Goal: Ask a question: Seek information or help from site administrators or community

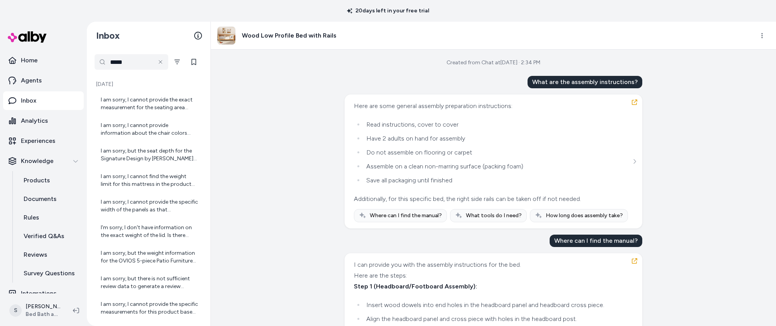
scroll to position [442, 0]
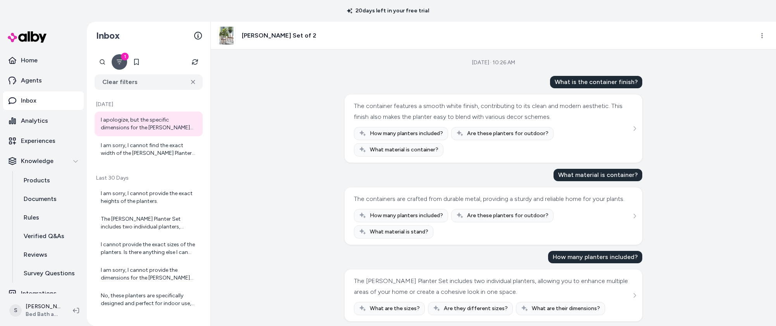
scroll to position [92, 0]
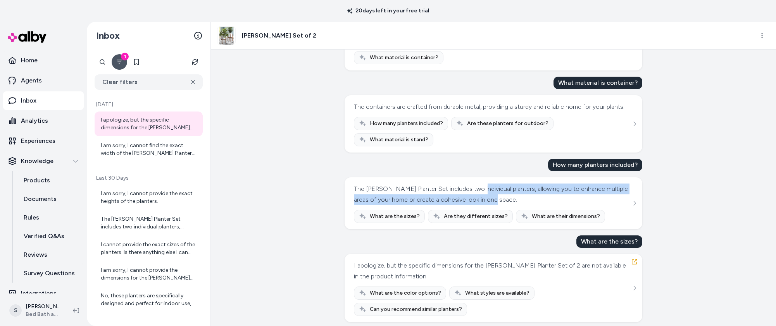
drag, startPoint x: 556, startPoint y: 196, endPoint x: 477, endPoint y: 183, distance: 80.1
click at [477, 184] on div "The Dorcey Planter Set includes two individual planters, allowing you to enhanc…" at bounding box center [492, 195] width 277 height 22
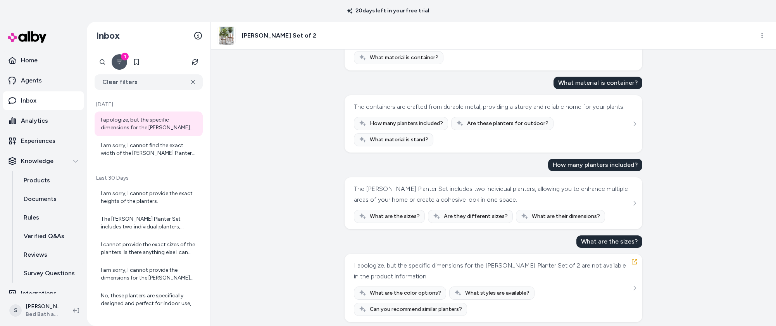
click at [690, 270] on div "Sep 24, 2025 · 10:26 AM What is the container finish? The container features a …" at bounding box center [493, 188] width 565 height 277
click at [543, 262] on div "I apologize, but the specific dimensions for the Dorcey Planter Set of 2 are no…" at bounding box center [492, 272] width 277 height 22
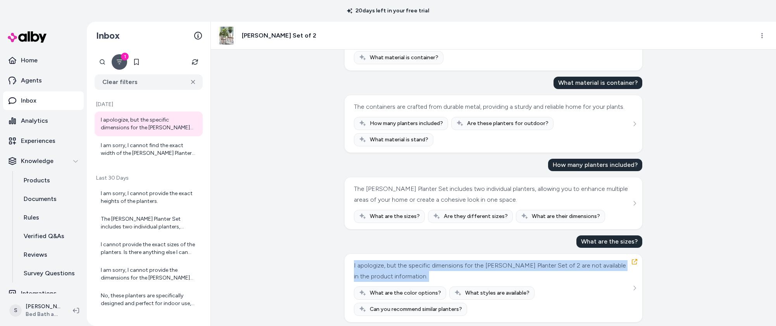
click at [543, 262] on div "I apologize, but the specific dimensions for the Dorcey Planter Set of 2 are no…" at bounding box center [492, 272] width 277 height 22
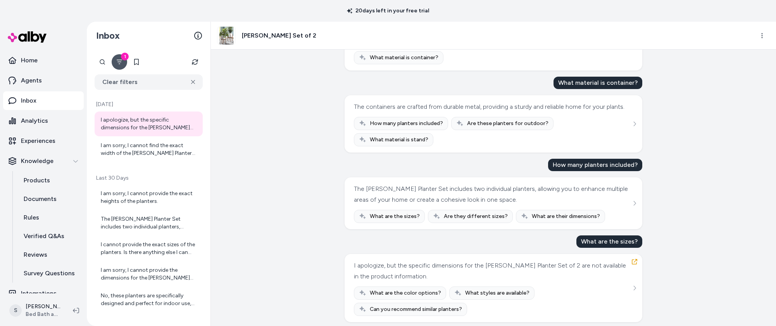
click at [690, 193] on div "Sep 24, 2025 · 10:26 AM What is the container finish? The container features a …" at bounding box center [493, 188] width 565 height 277
click at [384, 213] on span "What are the sizes?" at bounding box center [395, 217] width 50 height 8
click at [636, 201] on icon "See more" at bounding box center [634, 203] width 5 height 5
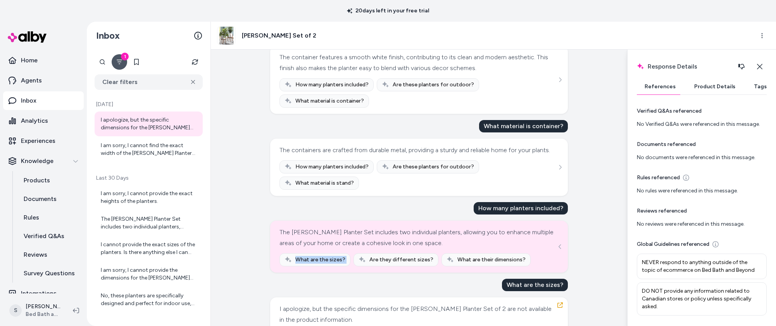
scroll to position [0, 0]
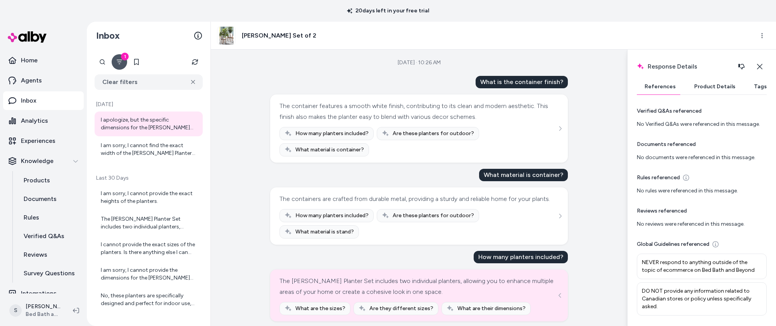
click at [512, 79] on div "What is the container finish?" at bounding box center [522, 82] width 92 height 12
copy div "What is the container finish?"
click at [487, 153] on div "How many planters included? Are these planters for outdoor? What material is co…" at bounding box center [419, 141] width 279 height 29
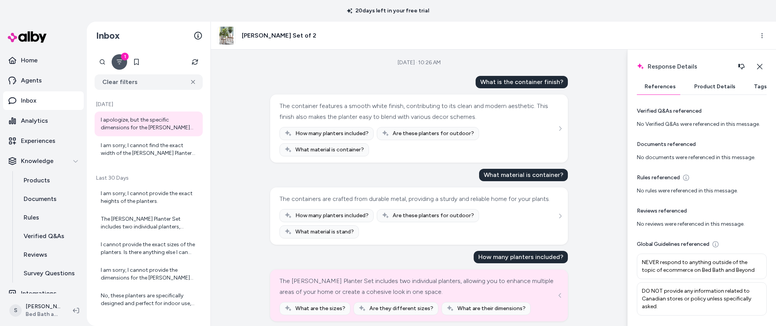
click at [497, 176] on div "What material is container?" at bounding box center [523, 175] width 89 height 12
copy div "What material is container?"
click at [476, 251] on div "How many planters included?" at bounding box center [521, 257] width 94 height 12
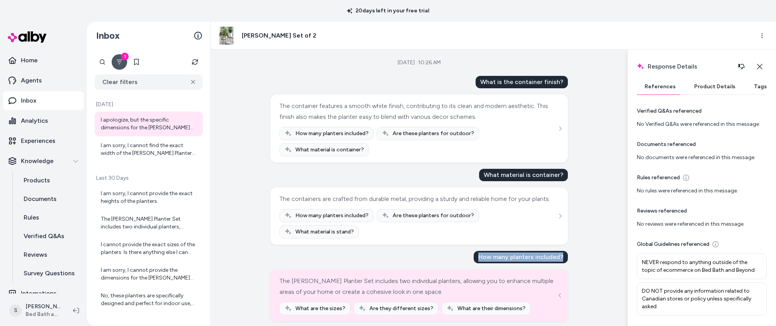
drag, startPoint x: 482, startPoint y: 252, endPoint x: 563, endPoint y: 249, distance: 80.7
click at [563, 251] on div "How many planters included?" at bounding box center [521, 257] width 94 height 12
copy div "How many planters included?"
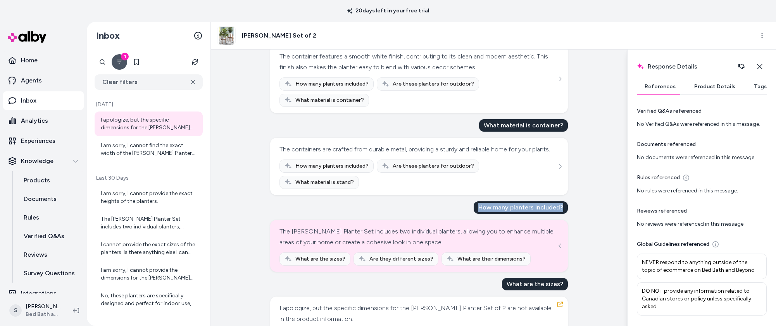
scroll to position [92, 0]
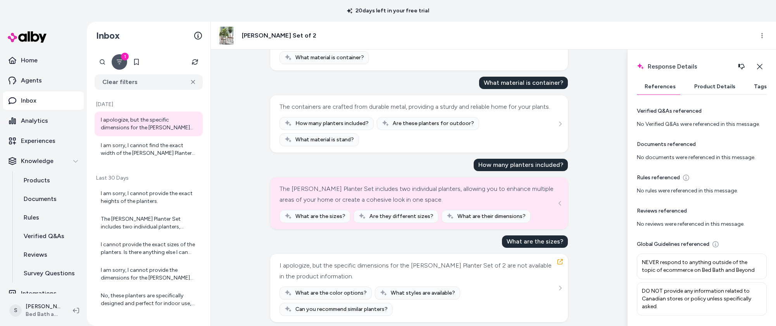
click at [524, 238] on div "What are the sizes?" at bounding box center [535, 242] width 66 height 12
copy div "What are the sizes?"
click at [536, 236] on div "What are the sizes?" at bounding box center [535, 242] width 66 height 12
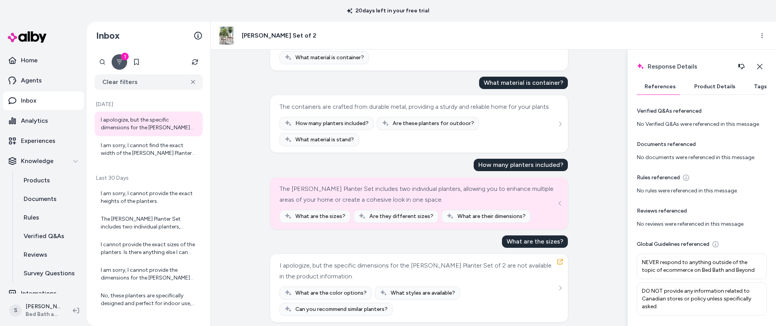
click at [535, 240] on div "What are the sizes?" at bounding box center [535, 242] width 66 height 12
click at [533, 241] on div "What are the sizes?" at bounding box center [535, 242] width 66 height 12
click at [491, 194] on div "The Dorcey Planter Set includes two individual planters, allowing you to enhanc…" at bounding box center [418, 195] width 277 height 22
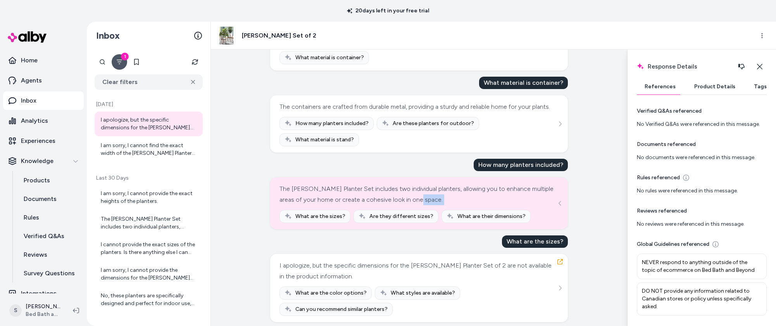
click at [491, 194] on div "The Dorcey Planter Set includes two individual planters, allowing you to enhanc…" at bounding box center [418, 195] width 277 height 22
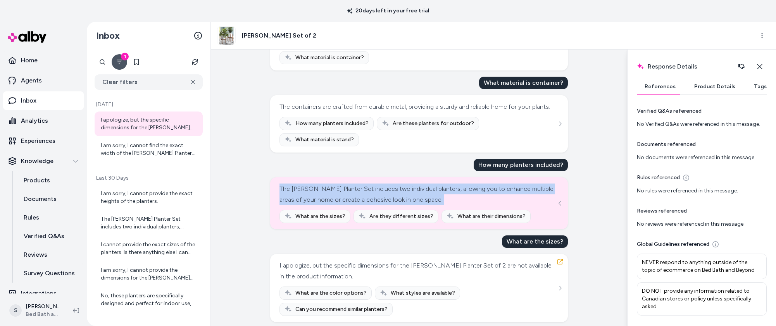
click at [491, 194] on div "The Dorcey Planter Set includes two individual planters, allowing you to enhanc…" at bounding box center [418, 195] width 277 height 22
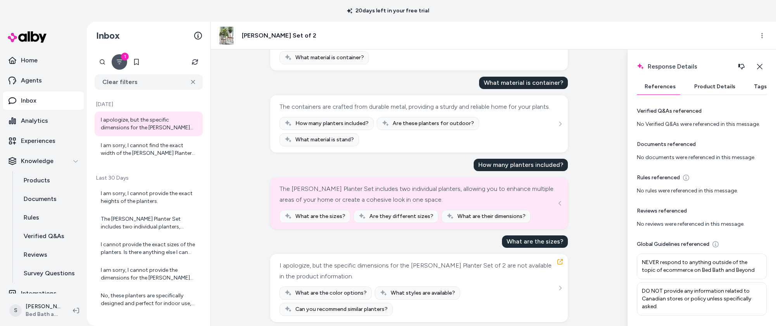
click at [491, 194] on div "The Dorcey Planter Set includes two individual planters, allowing you to enhanc…" at bounding box center [418, 195] width 277 height 22
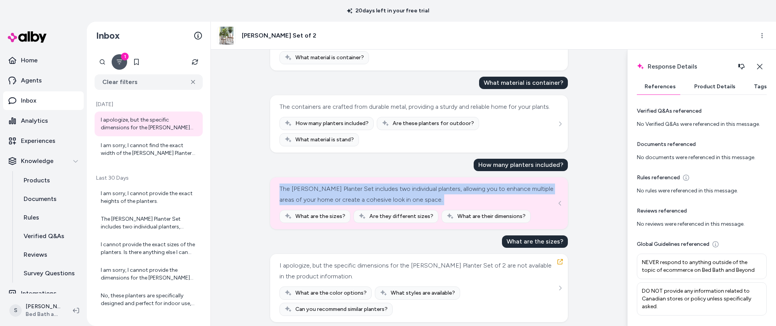
click at [491, 194] on div "The Dorcey Planter Set includes two individual planters, allowing you to enhanc…" at bounding box center [418, 195] width 277 height 22
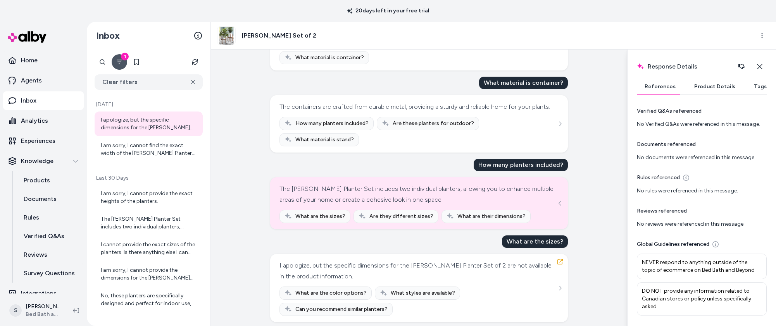
click at [602, 194] on div "Sep 24, 2025 · 10:26 AM What is the container finish? The container features a …" at bounding box center [419, 188] width 416 height 277
click at [320, 268] on div "I apologize, but the specific dimensions for the Dorcey Planter Set of 2 are no…" at bounding box center [418, 272] width 277 height 22
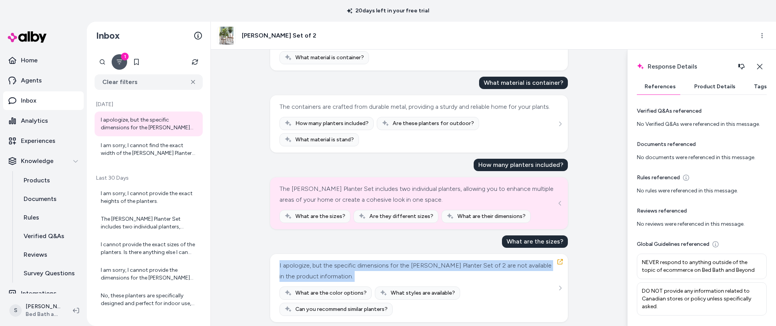
click at [320, 268] on div "I apologize, but the specific dimensions for the Dorcey Planter Set of 2 are no…" at bounding box center [418, 272] width 277 height 22
click at [378, 277] on div "I apologize, but the specific dimensions for the Dorcey Planter Set of 2 are no…" at bounding box center [419, 289] width 279 height 56
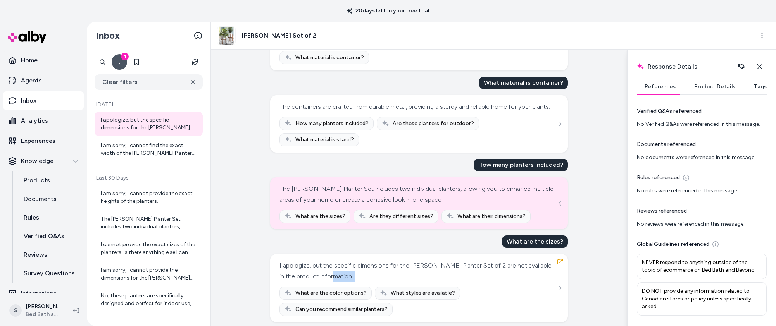
click at [378, 277] on div "I apologize, but the specific dimensions for the Dorcey Planter Set of 2 are no…" at bounding box center [419, 289] width 279 height 56
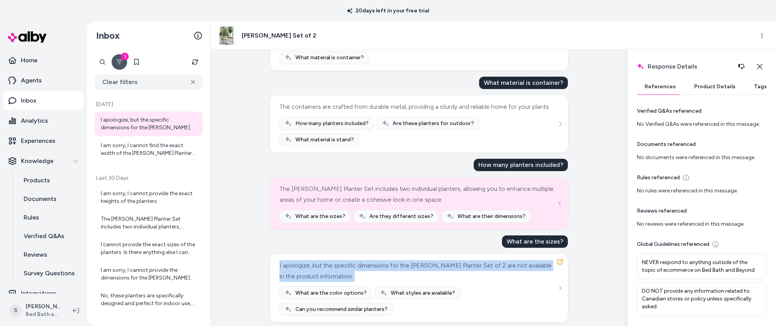
click at [378, 277] on div "I apologize, but the specific dimensions for the Dorcey Planter Set of 2 are no…" at bounding box center [419, 289] width 279 height 56
click at [398, 267] on div "I apologize, but the specific dimensions for the Dorcey Planter Set of 2 are no…" at bounding box center [418, 272] width 277 height 22
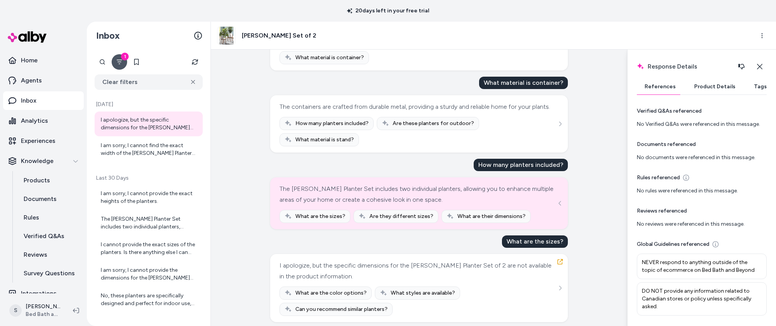
click at [523, 236] on div "What are the sizes?" at bounding box center [535, 242] width 66 height 12
click at [480, 191] on div "The Dorcey Planter Set includes two individual planters, allowing you to enhanc…" at bounding box center [418, 195] width 277 height 22
click at [318, 213] on span "What are the sizes?" at bounding box center [320, 217] width 50 height 8
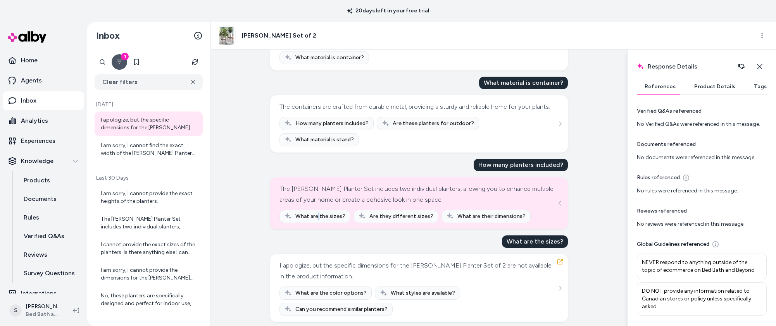
click at [318, 213] on span "What are the sizes?" at bounding box center [320, 217] width 50 height 8
click at [341, 262] on div "I apologize, but the specific dimensions for the Dorcey Planter Set of 2 are no…" at bounding box center [418, 272] width 277 height 22
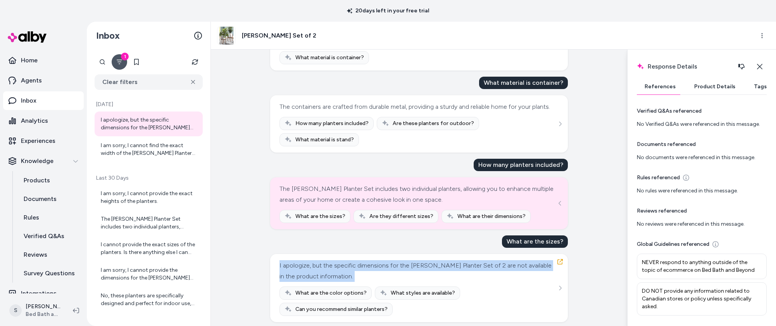
click at [341, 262] on div "I apologize, but the specific dimensions for the Dorcey Planter Set of 2 are no…" at bounding box center [418, 272] width 277 height 22
click at [342, 264] on div "I apologize, but the specific dimensions for the Dorcey Planter Set of 2 are no…" at bounding box center [418, 272] width 277 height 22
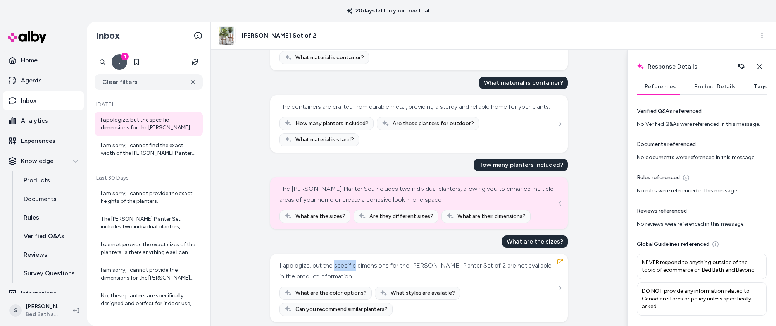
click at [342, 264] on div "I apologize, but the specific dimensions for the Dorcey Planter Set of 2 are no…" at bounding box center [418, 272] width 277 height 22
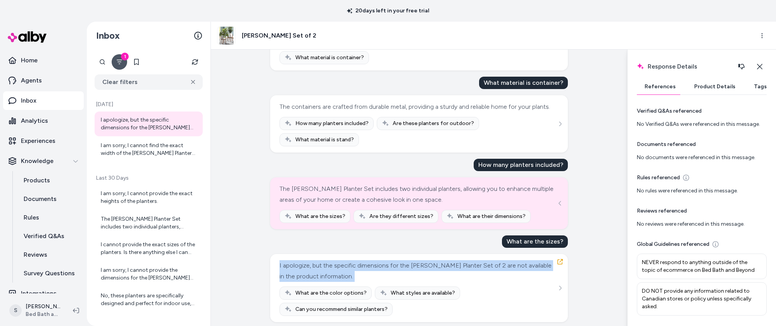
click at [342, 264] on div "I apologize, but the specific dimensions for the Dorcey Planter Set of 2 are no…" at bounding box center [418, 272] width 277 height 22
click at [352, 261] on div "I apologize, but the specific dimensions for the Dorcey Planter Set of 2 are no…" at bounding box center [418, 272] width 277 height 22
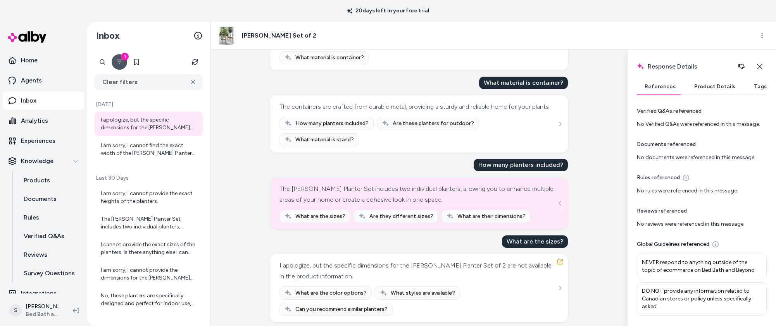
click at [329, 265] on div "I apologize, but the specific dimensions for the Dorcey Planter Set of 2 are no…" at bounding box center [418, 272] width 277 height 22
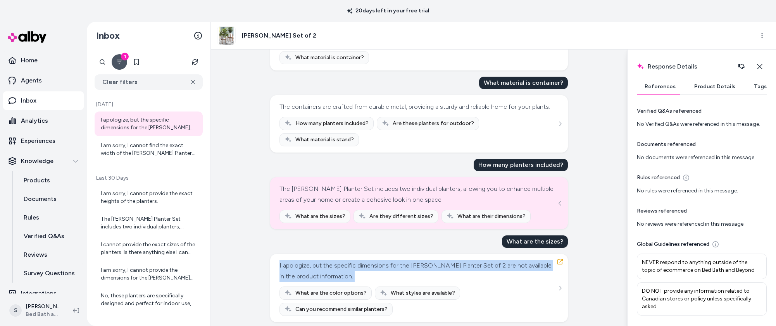
click at [329, 265] on div "I apologize, but the specific dimensions for the Dorcey Planter Set of 2 are no…" at bounding box center [418, 272] width 277 height 22
click at [352, 261] on div "I apologize, but the specific dimensions for the Dorcey Planter Set of 2 are no…" at bounding box center [418, 272] width 277 height 22
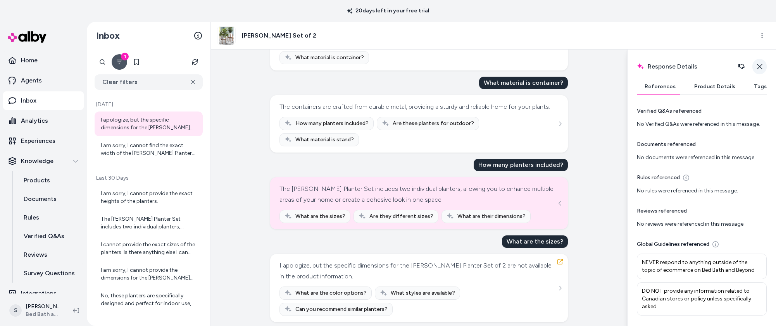
click at [759, 66] on icon "button" at bounding box center [760, 67] width 6 height 6
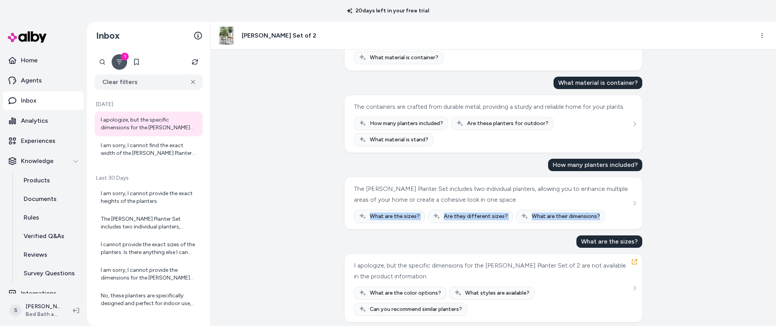
drag, startPoint x: 372, startPoint y: 210, endPoint x: 592, endPoint y: 210, distance: 219.8
click at [592, 210] on div "What are the sizes? Are they different sizes? What are their dimensions?" at bounding box center [493, 216] width 279 height 13
click at [592, 213] on span "What are their dimensions?" at bounding box center [566, 217] width 68 height 8
drag, startPoint x: 600, startPoint y: 204, endPoint x: 368, endPoint y: 213, distance: 232.0
click at [368, 213] on div "The Dorcey Planter Set includes two individual planters, allowing you to enhanc…" at bounding box center [493, 204] width 279 height 40
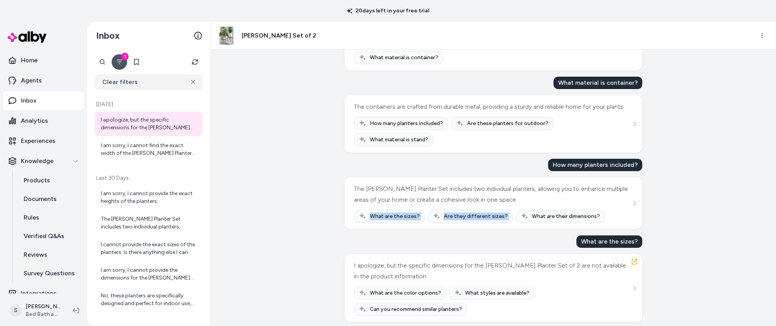
click at [368, 213] on div "What are the sizes?" at bounding box center [389, 216] width 71 height 13
drag, startPoint x: 368, startPoint y: 213, endPoint x: 605, endPoint y: 211, distance: 236.5
click at [605, 211] on div "What are the sizes? Are they different sizes? What are their dimensions?" at bounding box center [493, 216] width 279 height 13
click at [633, 259] on icon "button" at bounding box center [635, 262] width 6 height 6
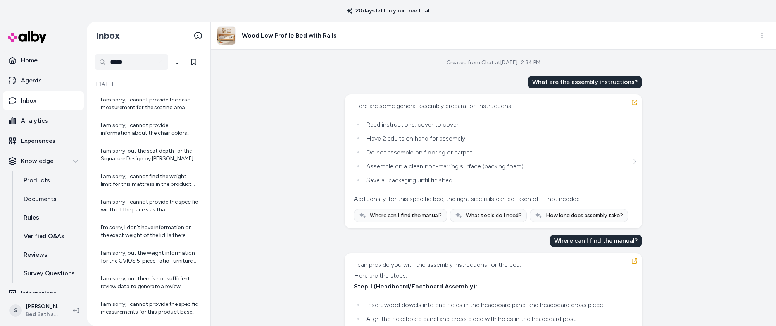
scroll to position [442, 0]
